Goal: Information Seeking & Learning: Learn about a topic

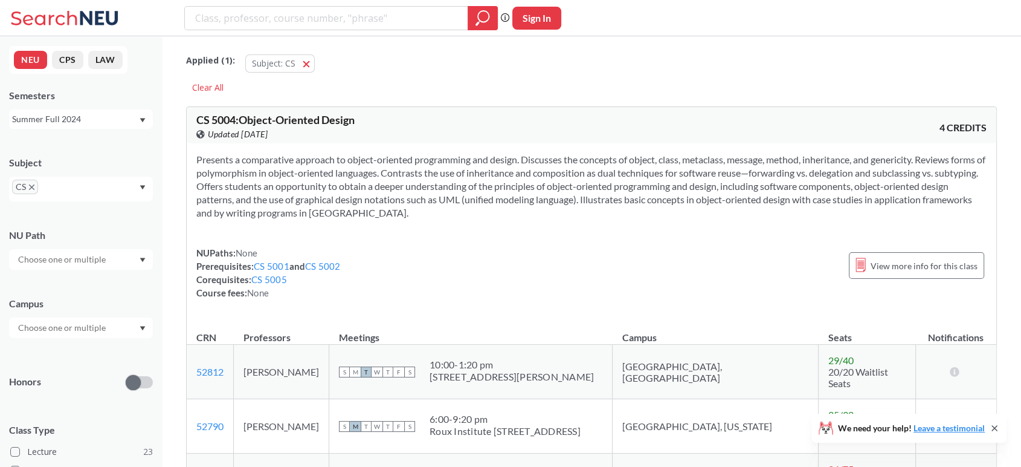
click at [42, 124] on div "Summer Full 2024" at bounding box center [75, 118] width 126 height 13
click at [86, 155] on div "Fall 2025" at bounding box center [81, 145] width 144 height 33
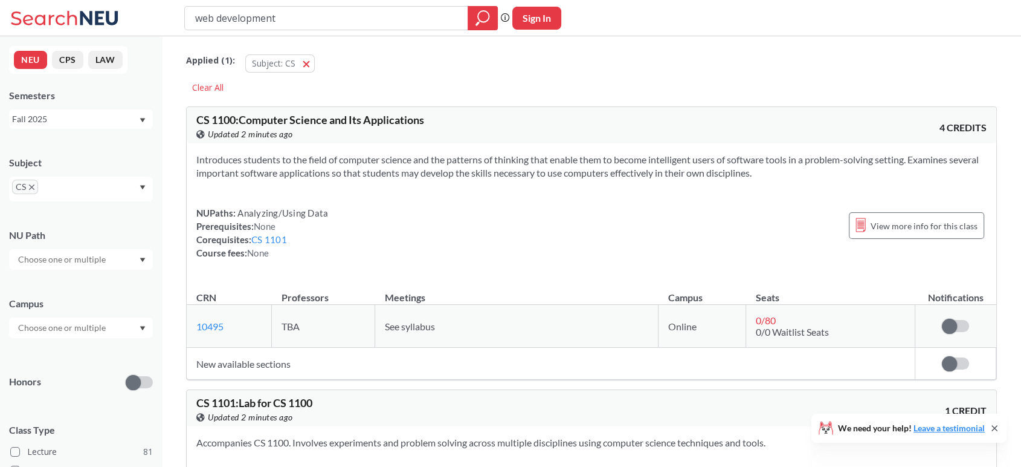
type input "web development"
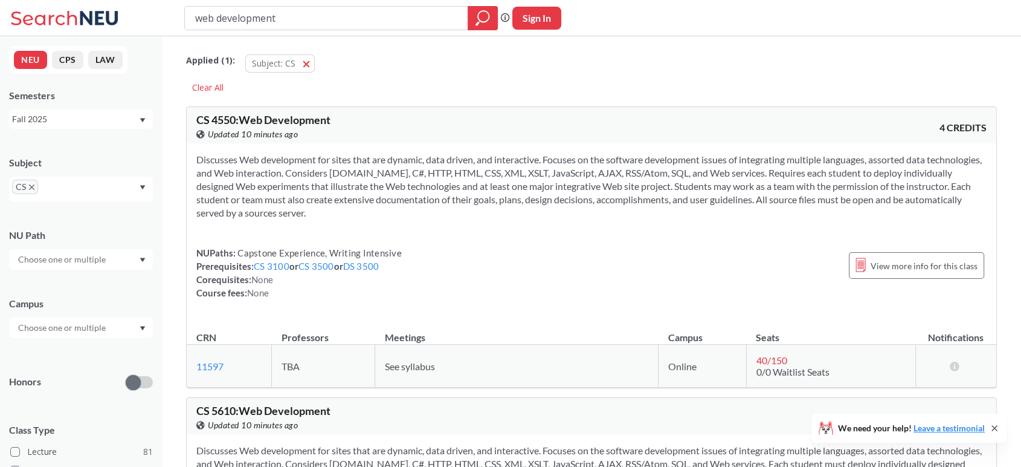
click at [79, 318] on div at bounding box center [81, 327] width 144 height 21
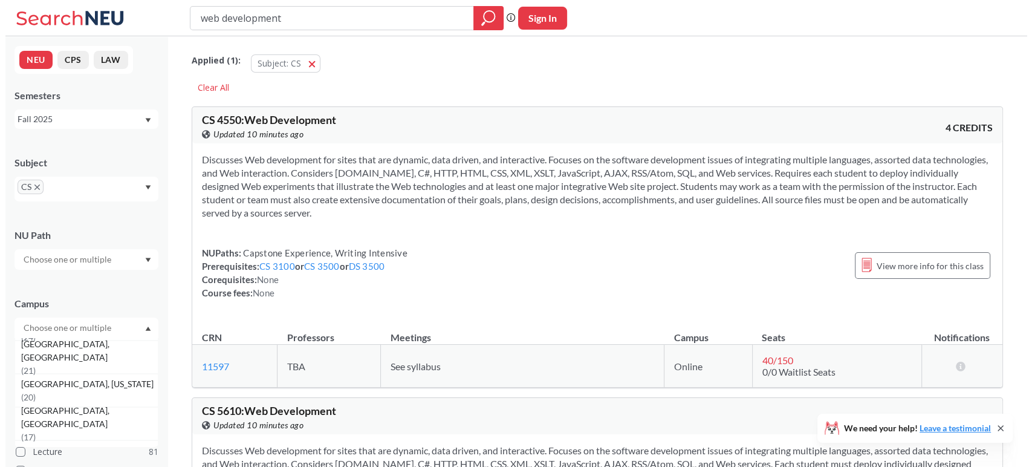
scroll to position [129, 0]
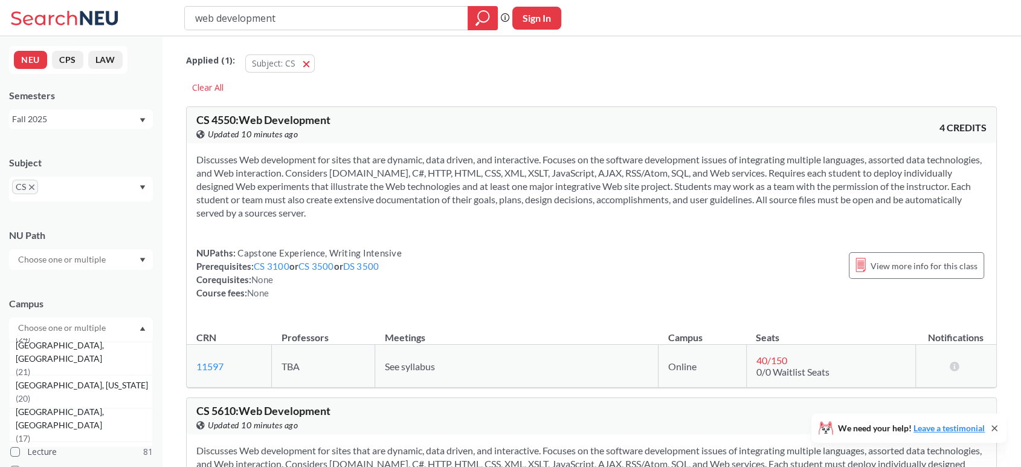
click at [30, 393] on span "( 20 )" at bounding box center [23, 398] width 15 height 10
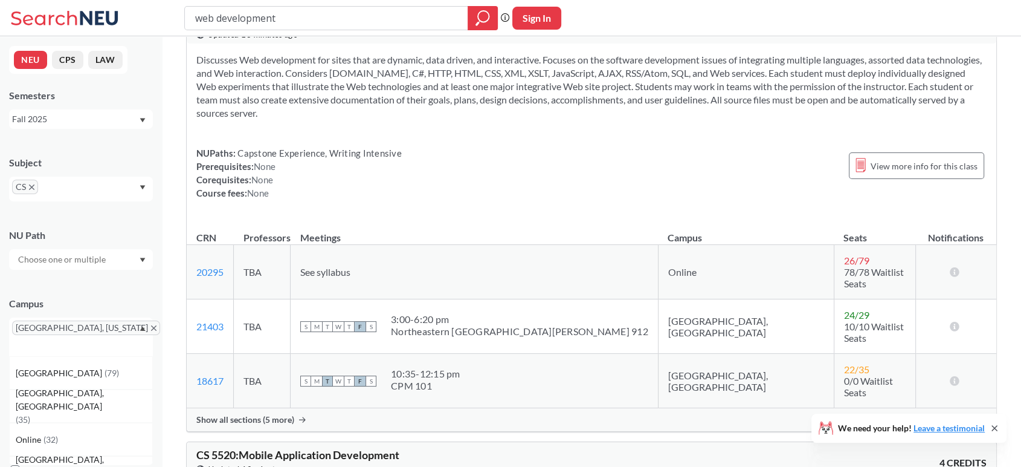
scroll to position [121, 0]
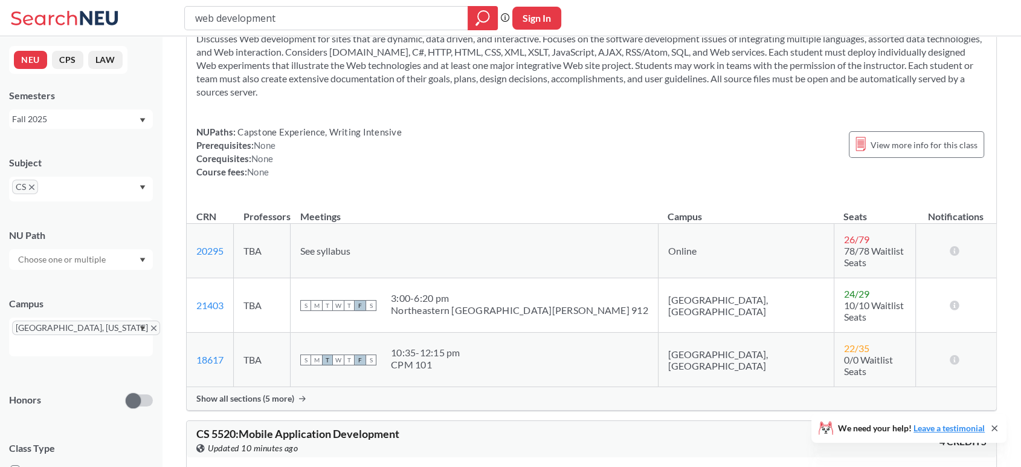
click at [299, 387] on div "Show all sections (5 more)" at bounding box center [592, 398] width 810 height 23
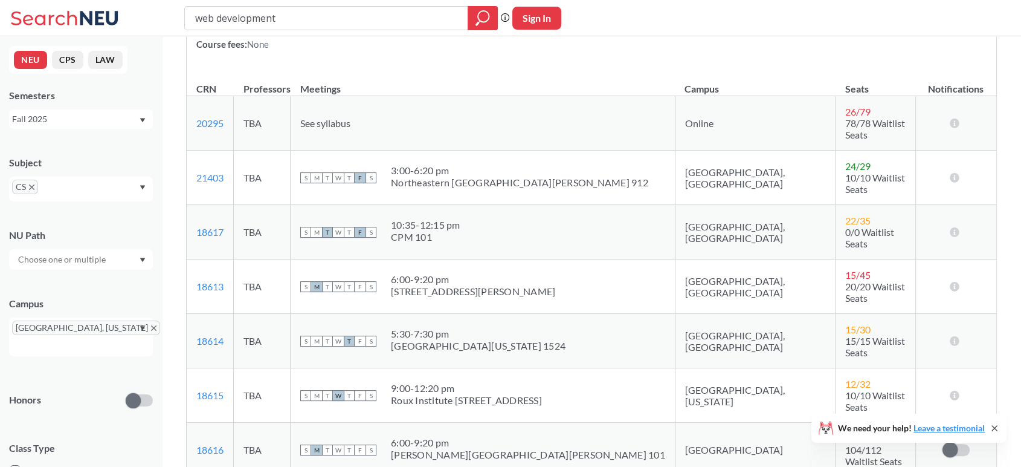
scroll to position [247, 0]
click at [385, 28] on div "web development" at bounding box center [341, 18] width 314 height 24
click at [381, 21] on input "web development" at bounding box center [326, 18] width 265 height 21
type input "foundations of software engineering"
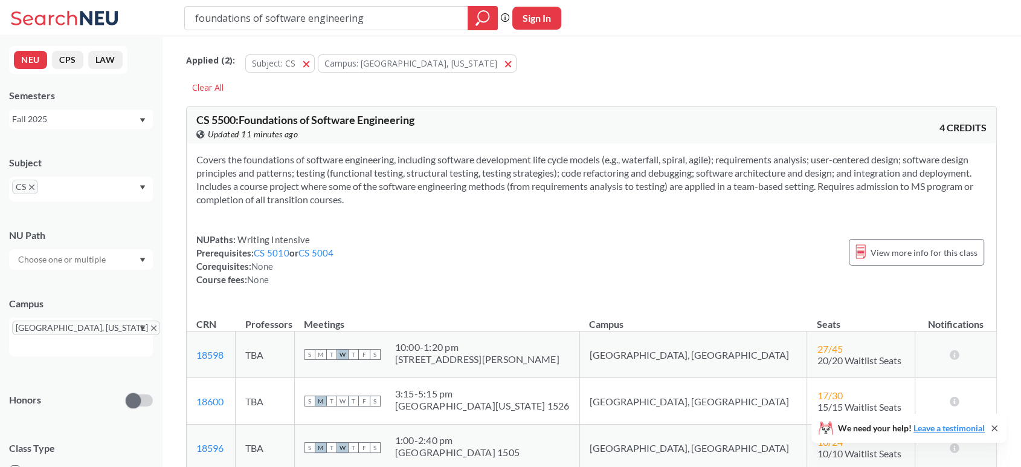
scroll to position [166, 0]
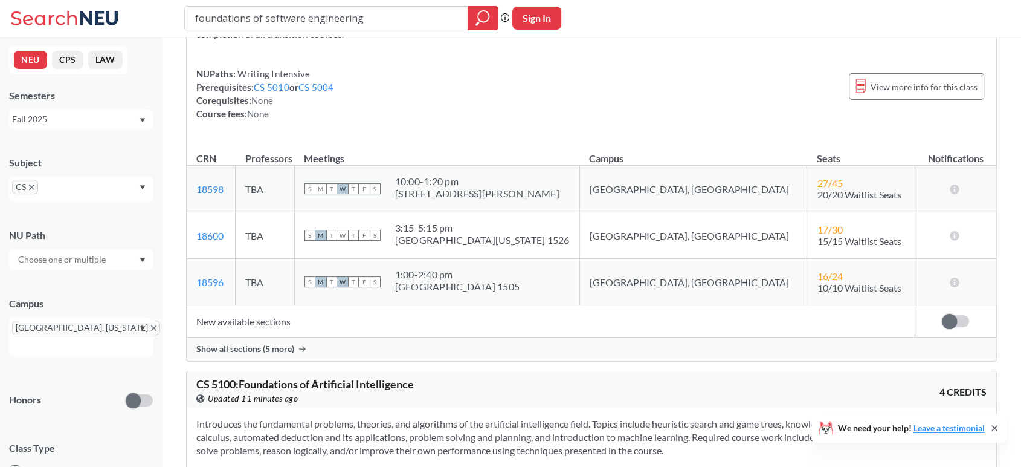
click at [274, 344] on span "Show all sections (5 more)" at bounding box center [245, 348] width 98 height 11
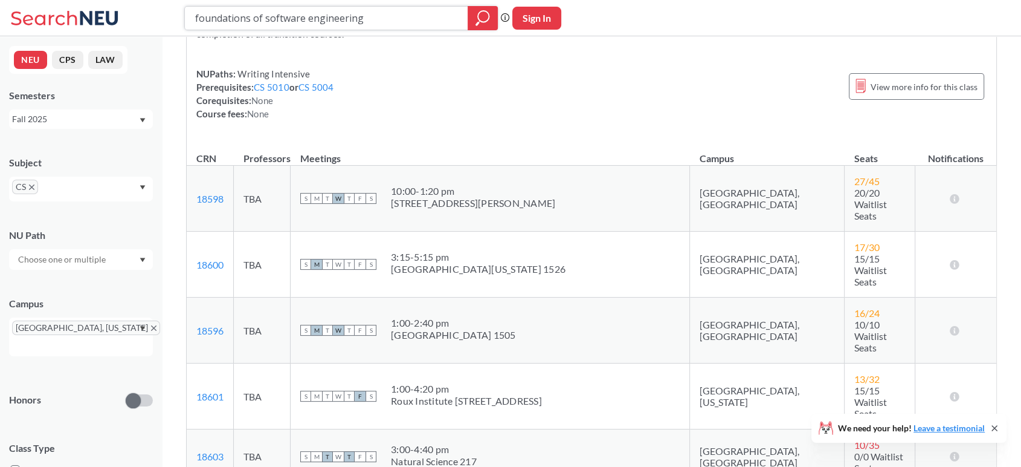
click at [370, 13] on input "foundations of software engineering" at bounding box center [326, 18] width 265 height 21
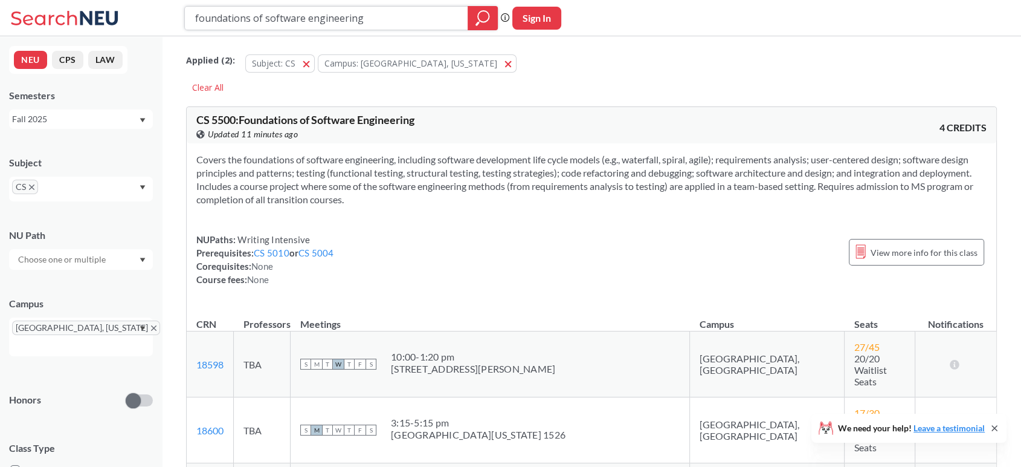
scroll to position [1, 0]
drag, startPoint x: 197, startPoint y: 115, endPoint x: 237, endPoint y: 111, distance: 40.1
click at [237, 111] on div "CS 5500 : Foundations of Software Engineering View this course on Banner. Updat…" at bounding box center [592, 124] width 810 height 36
copy span "CS 5500"
click at [382, 18] on input "foundations of software engineering" at bounding box center [326, 18] width 265 height 21
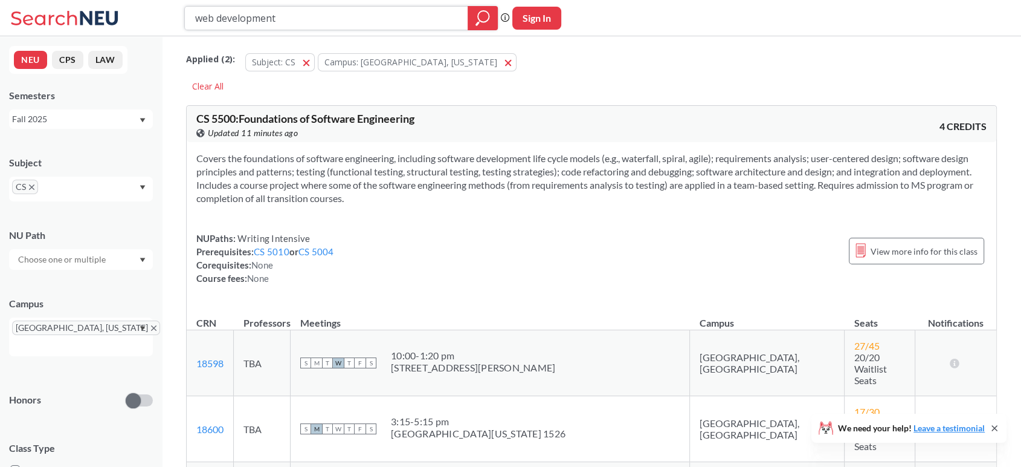
type input "web development"
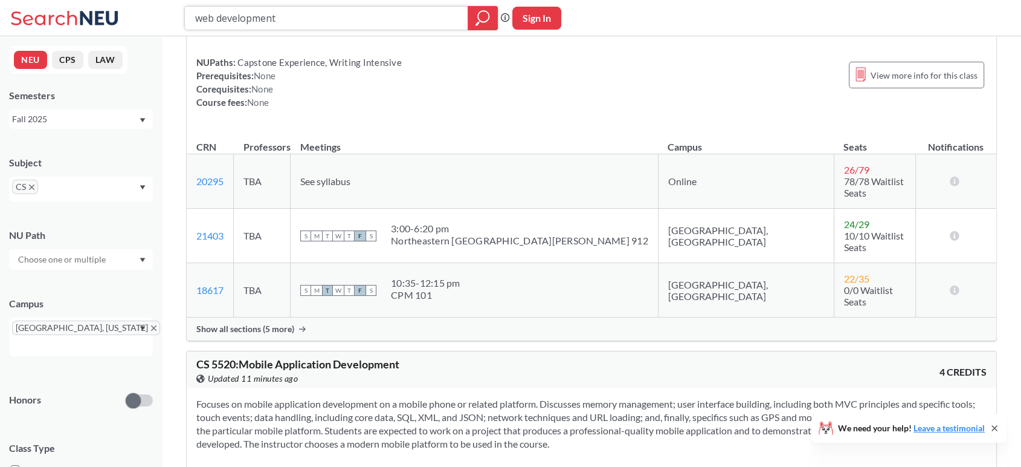
scroll to position [191, 0]
click at [294, 317] on div "Show all sections (5 more)" at bounding box center [592, 328] width 810 height 23
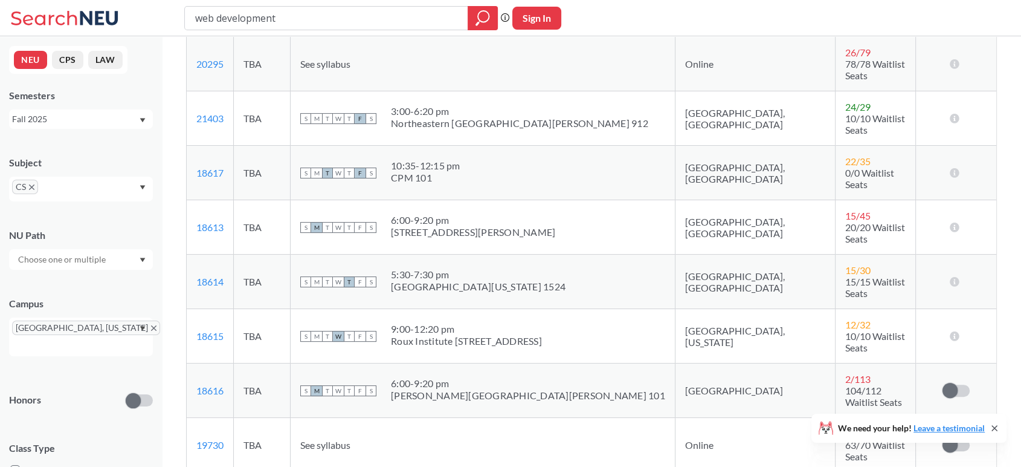
scroll to position [306, 0]
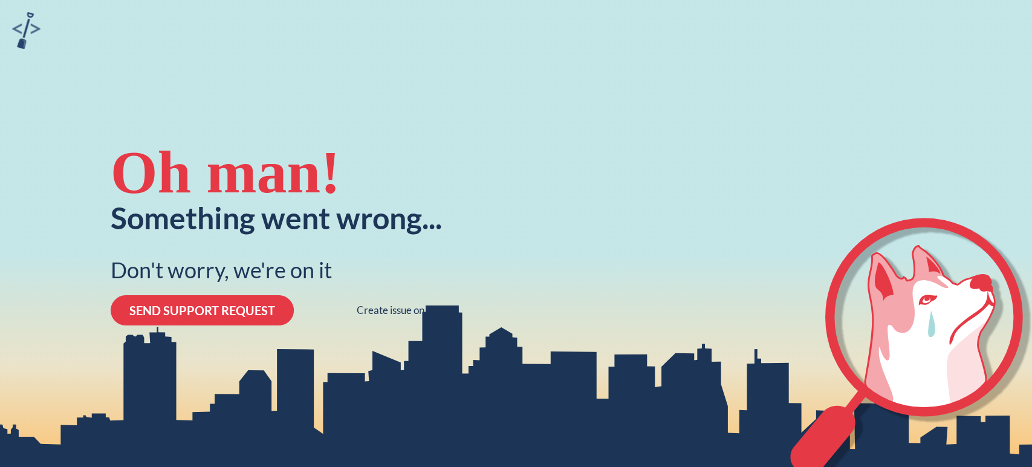
click at [259, 318] on button "SEND SUPPORT REQUEST" at bounding box center [202, 310] width 183 height 30
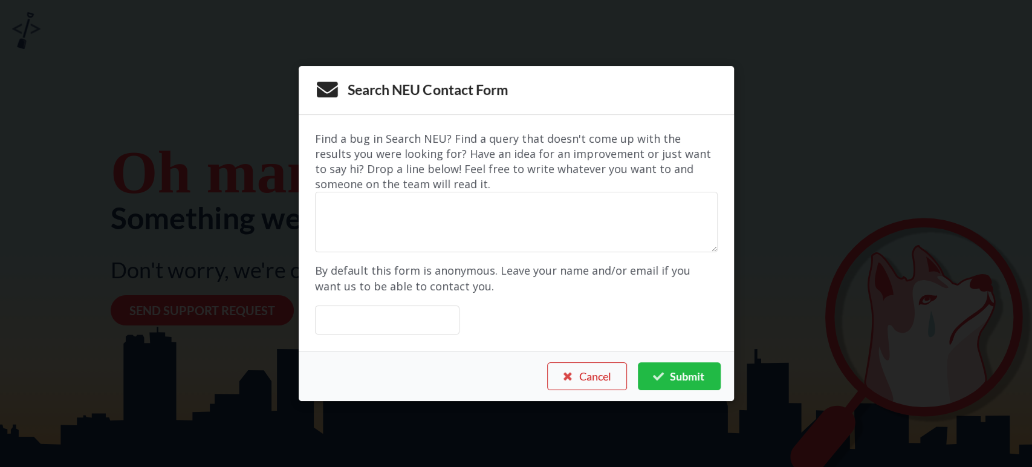
click at [583, 367] on button "Cancel" at bounding box center [587, 376] width 80 height 28
